Goal: Find specific page/section: Find specific page/section

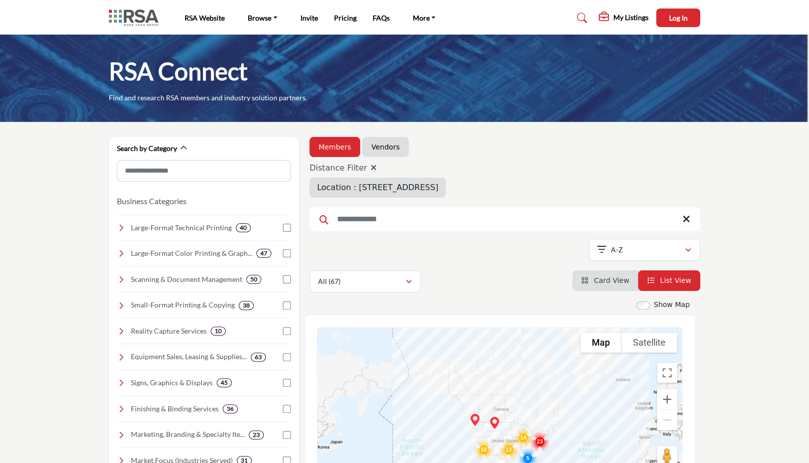
drag, startPoint x: 602, startPoint y: 282, endPoint x: 706, endPoint y: 310, distance: 108.1
click at [602, 281] on link "Card View" at bounding box center [606, 281] width 48 height 8
click at [371, 167] on icon at bounding box center [374, 168] width 6 height 8
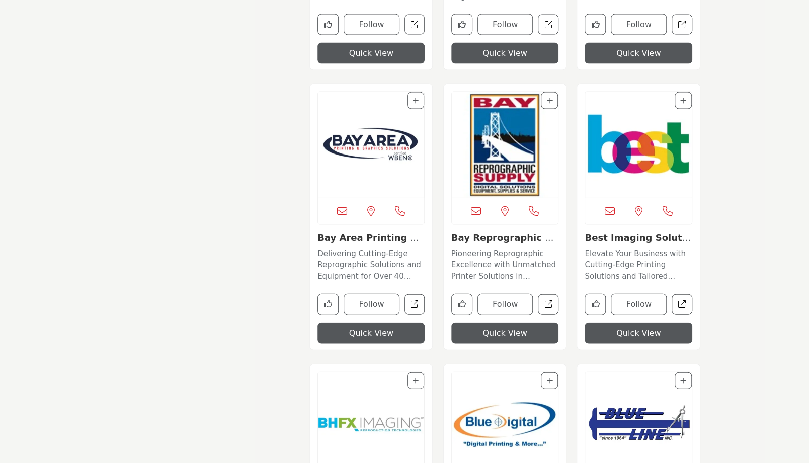
scroll to position [1255, 0]
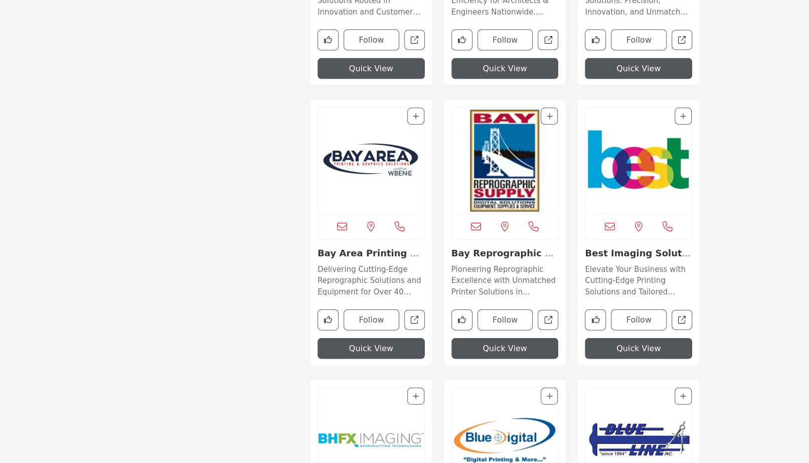
click at [624, 194] on img "Open Listing in new tab" at bounding box center [639, 160] width 106 height 105
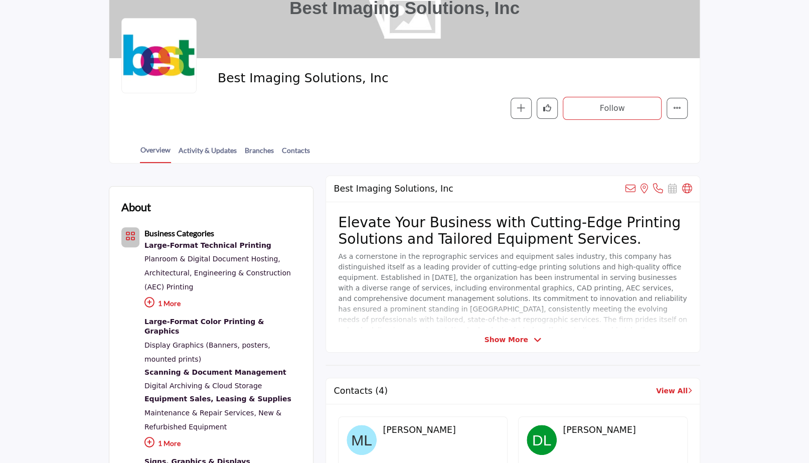
scroll to position [104, 0]
click at [530, 338] on span "Show More" at bounding box center [512, 339] width 57 height 11
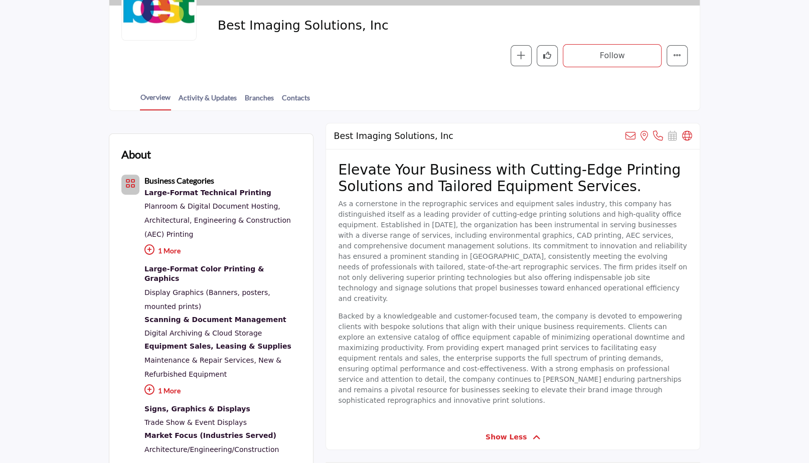
scroll to position [0, 0]
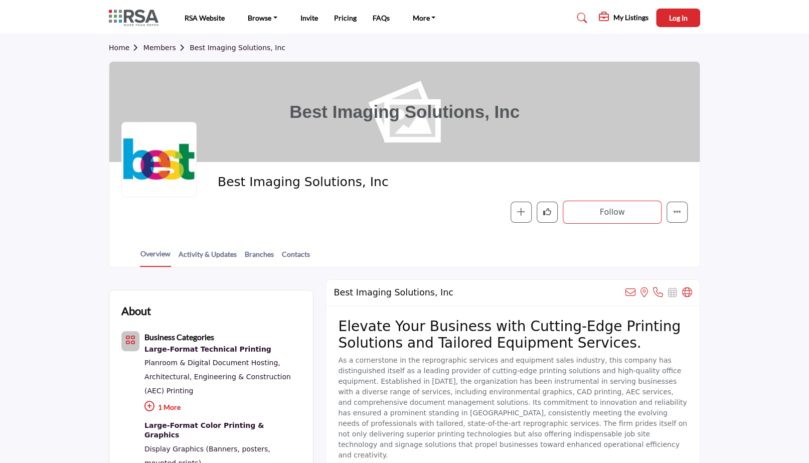
click at [158, 49] on link "Members" at bounding box center [167, 48] width 46 height 8
